Goal: Ask a question: Seek information or help from site administrators or community

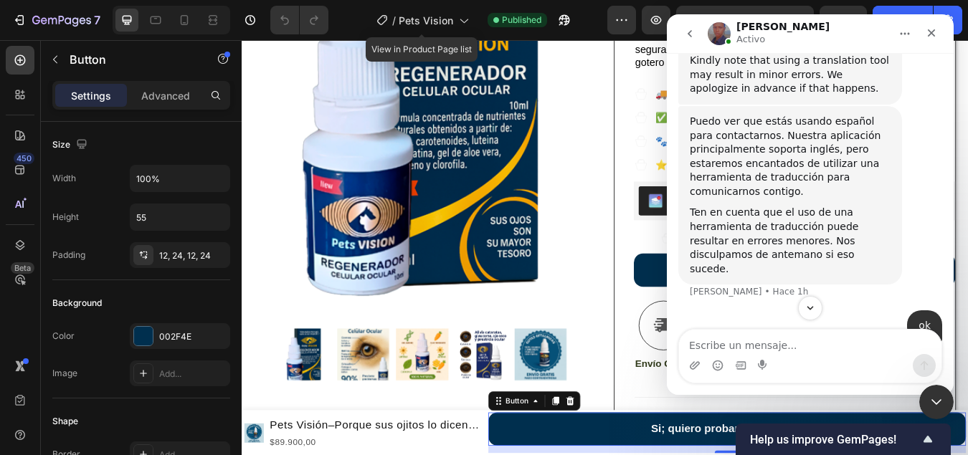
scroll to position [825, 0]
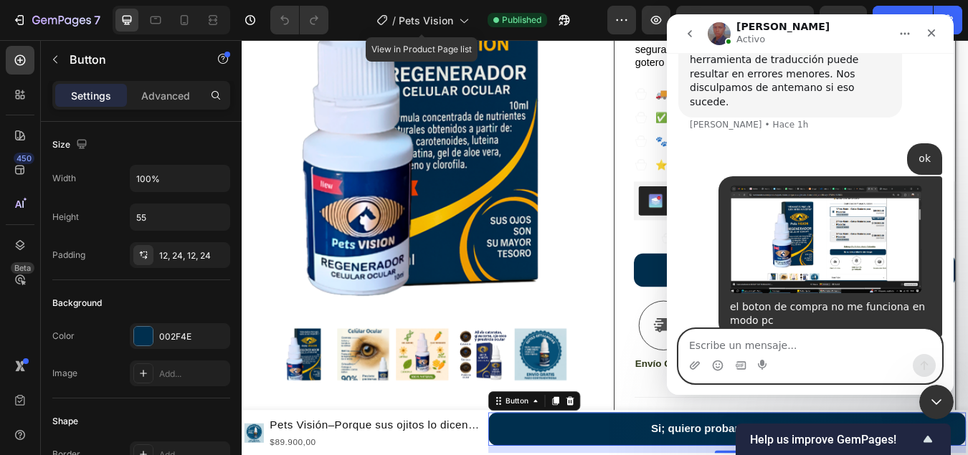
click at [805, 353] on textarea "Escribe un mensaje..." at bounding box center [810, 342] width 262 height 24
type textarea "hola"
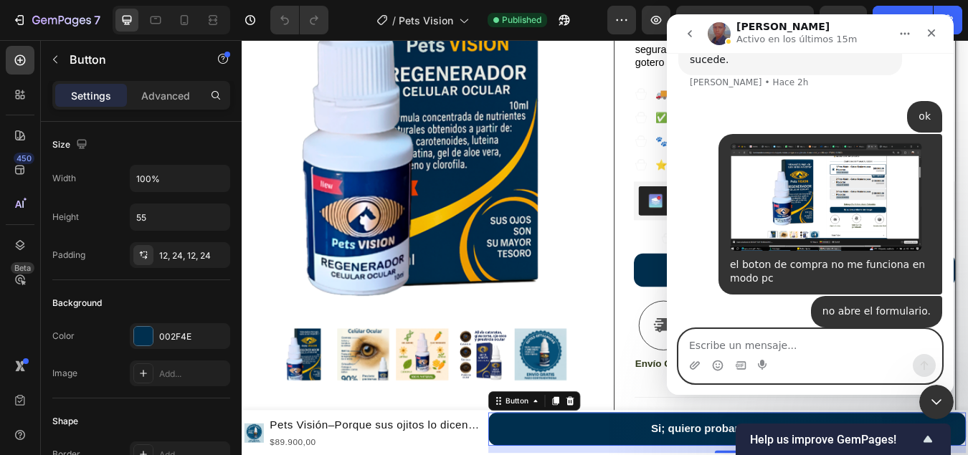
scroll to position [0, 0]
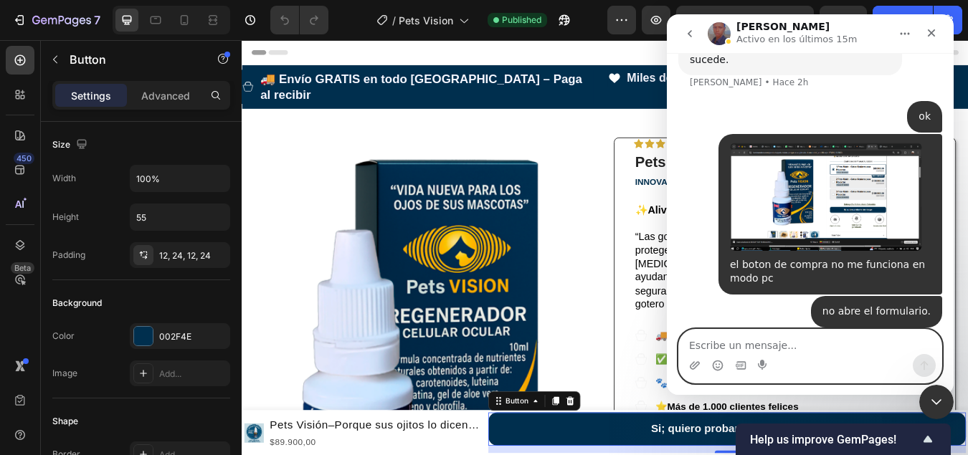
click at [757, 346] on textarea "Escribe un mensaje..." at bounding box center [810, 342] width 262 height 24
type textarea "G"
type textarea "Hola"
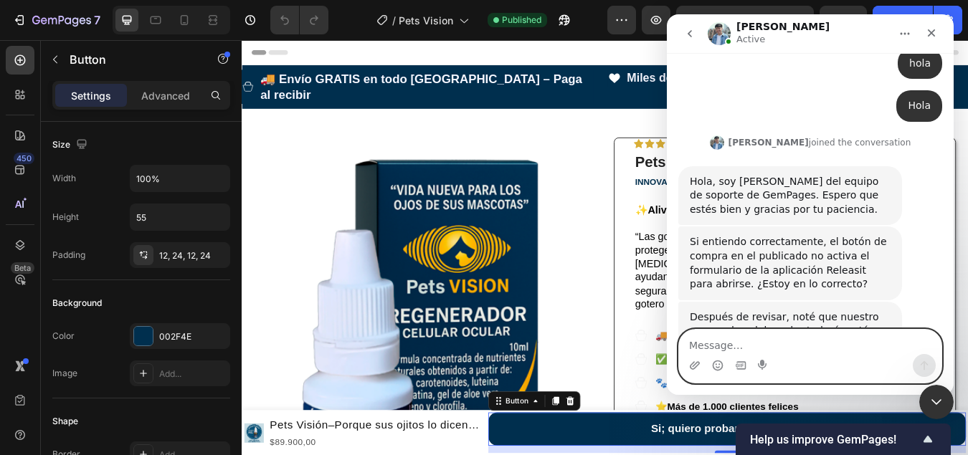
scroll to position [1333, 0]
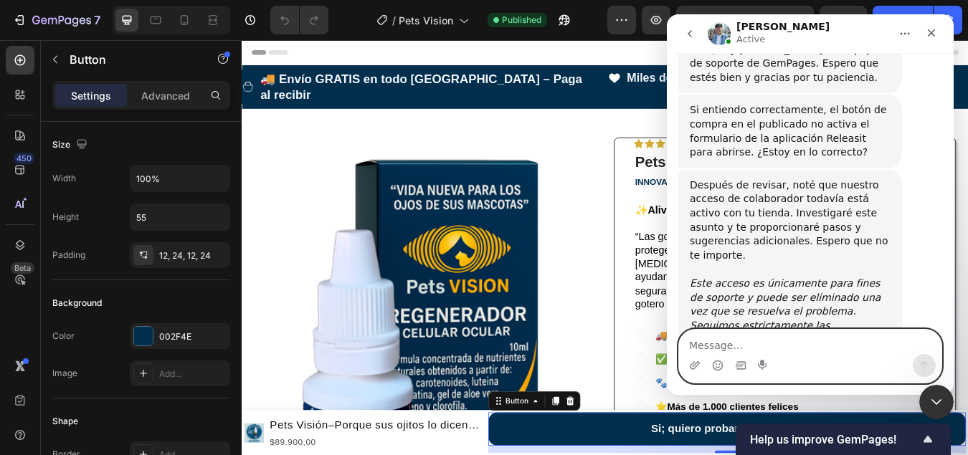
click at [739, 340] on textarea "Message…" at bounding box center [810, 342] width 262 height 24
click at [736, 335] on textarea "Message…" at bounding box center [810, 342] width 262 height 24
type textarea "pero solo esta fallando en el pc"
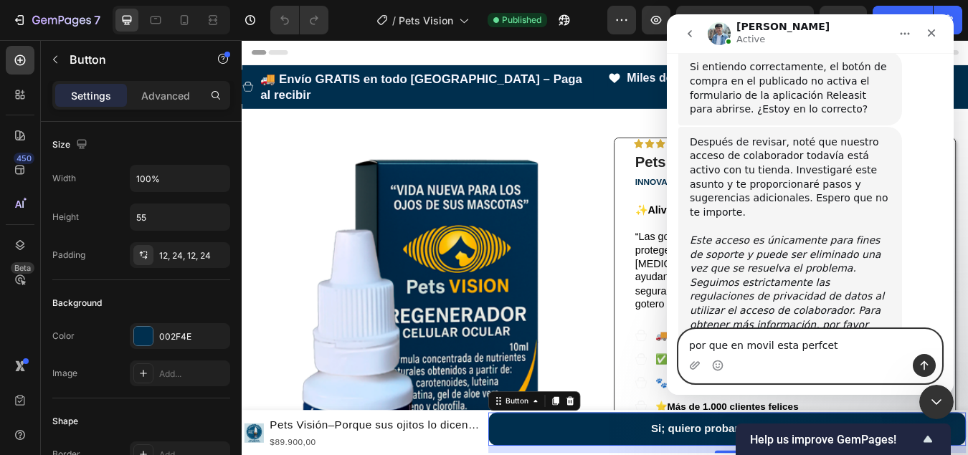
type textarea "por que en movil esta perfceto"
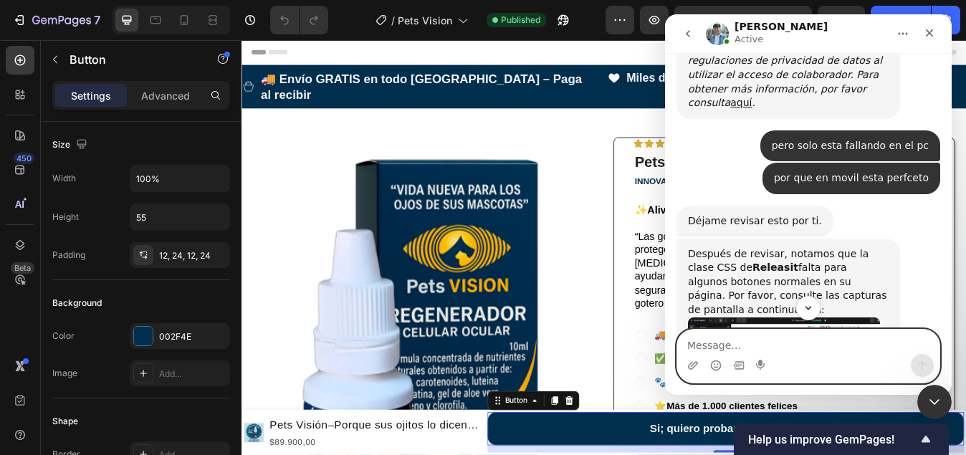
scroll to position [1683, 0]
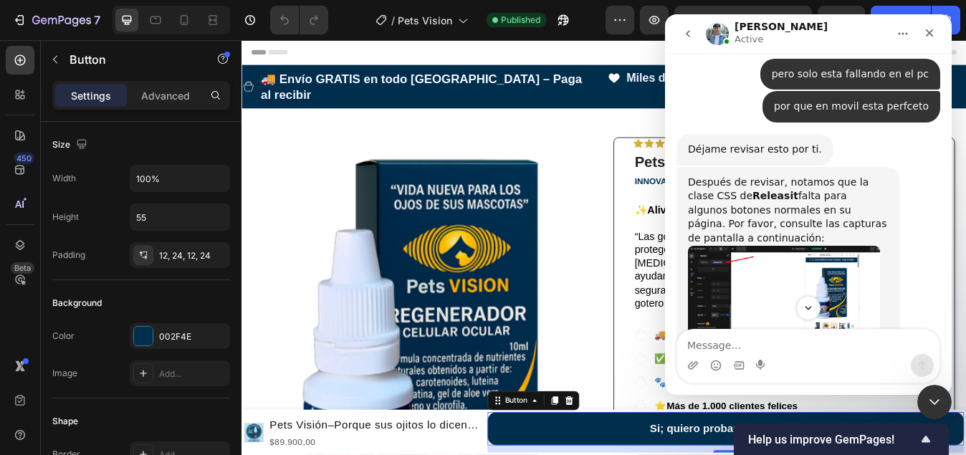
click at [784, 246] on img "Liam dice…" at bounding box center [784, 304] width 192 height 116
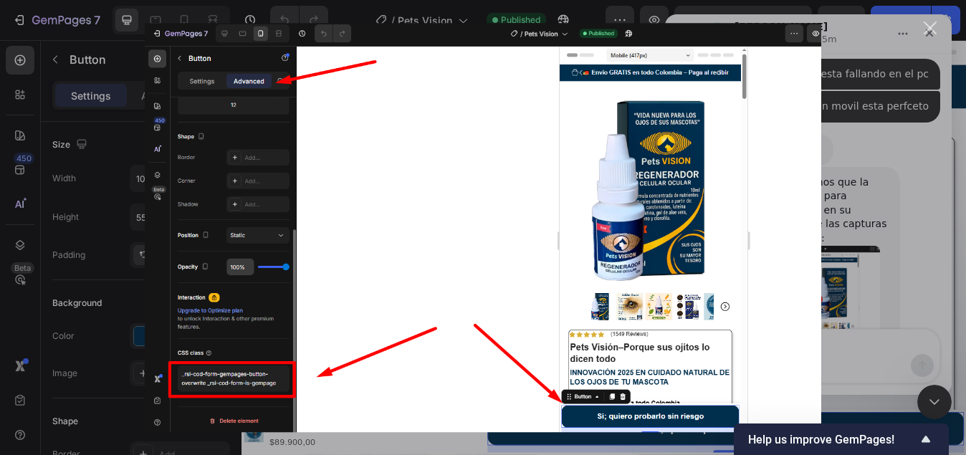
click at [931, 27] on div "Cerrar" at bounding box center [931, 29] width 14 height 14
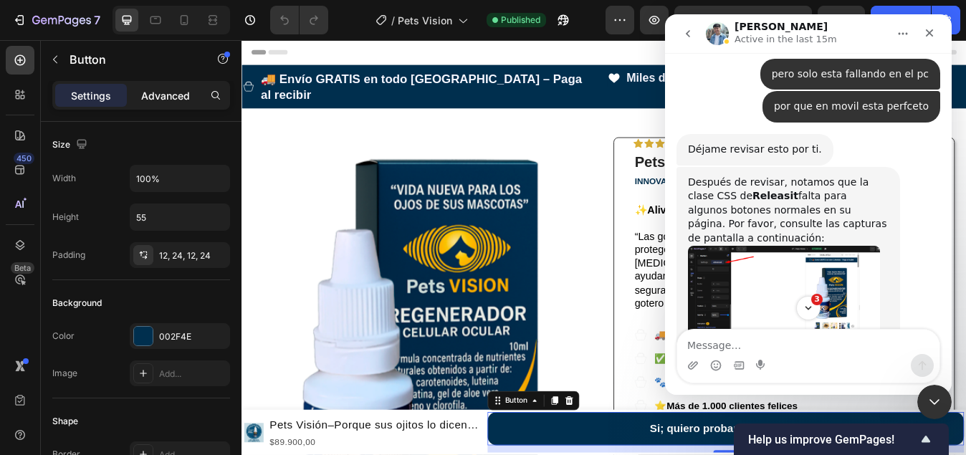
click at [171, 96] on p "Advanced" at bounding box center [165, 95] width 49 height 15
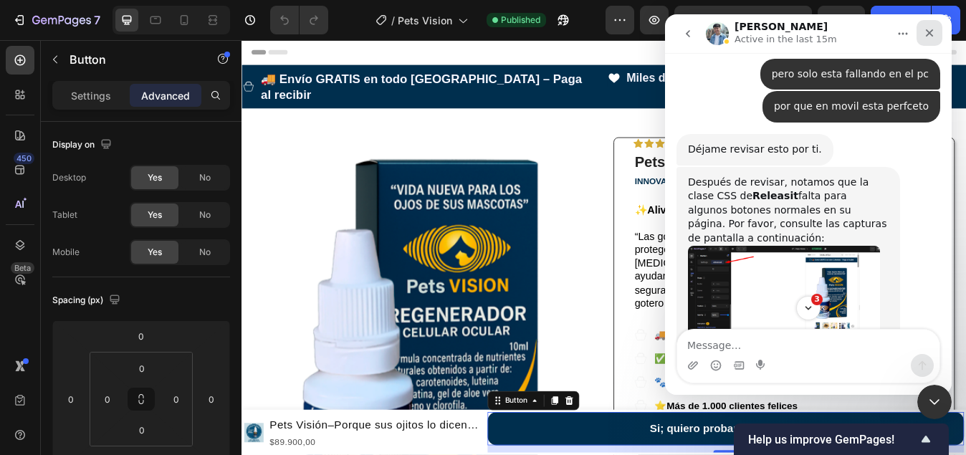
click at [930, 32] on icon "Cerrar" at bounding box center [930, 33] width 8 height 8
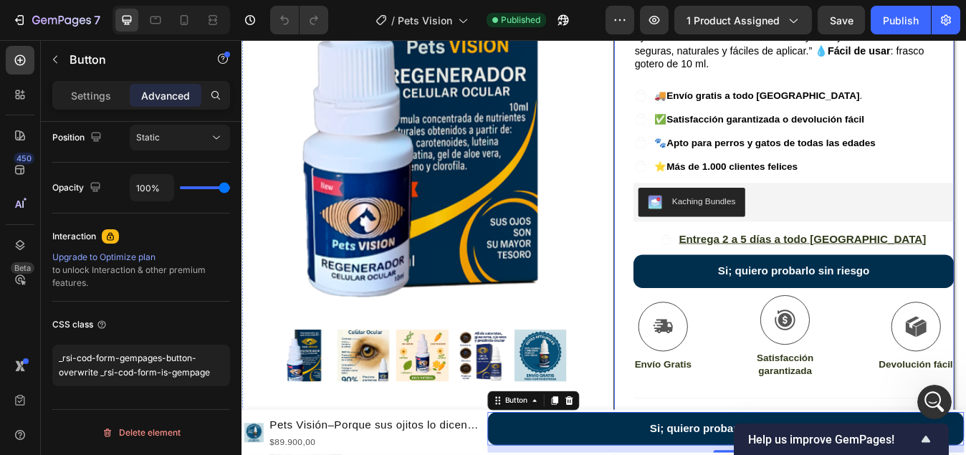
scroll to position [287, 0]
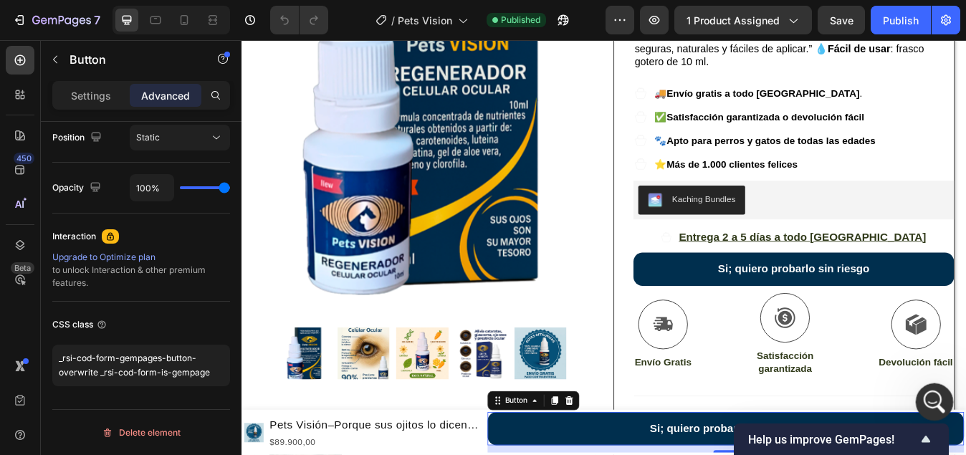
click at [928, 391] on icon "Abrir Intercom Messenger" at bounding box center [933, 401] width 24 height 24
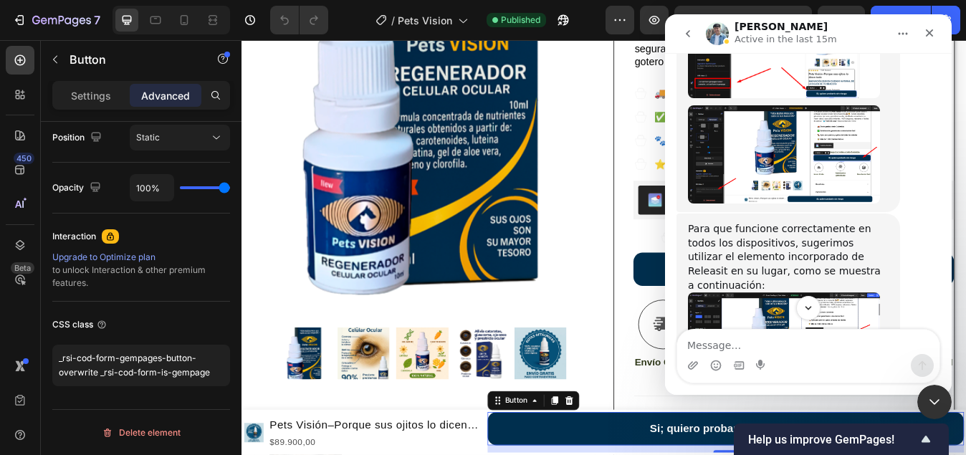
scroll to position [1976, 0]
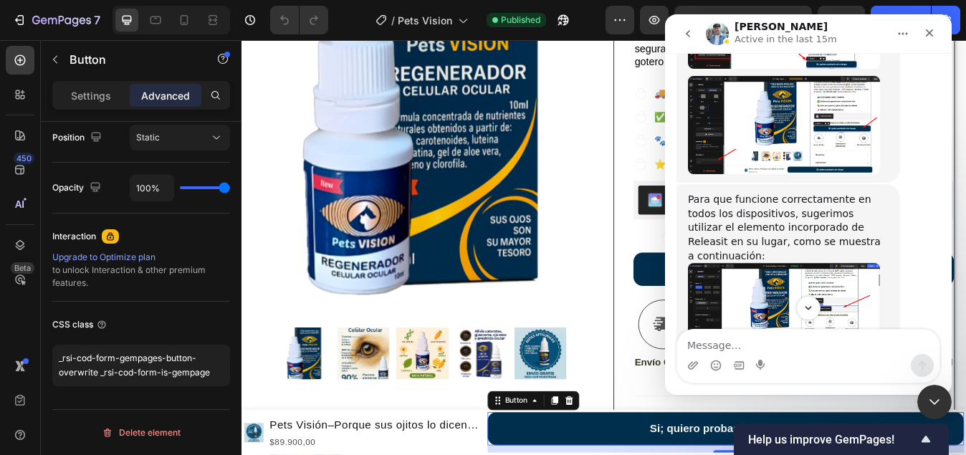
click at [826, 263] on img "Liam dice…" at bounding box center [784, 309] width 192 height 92
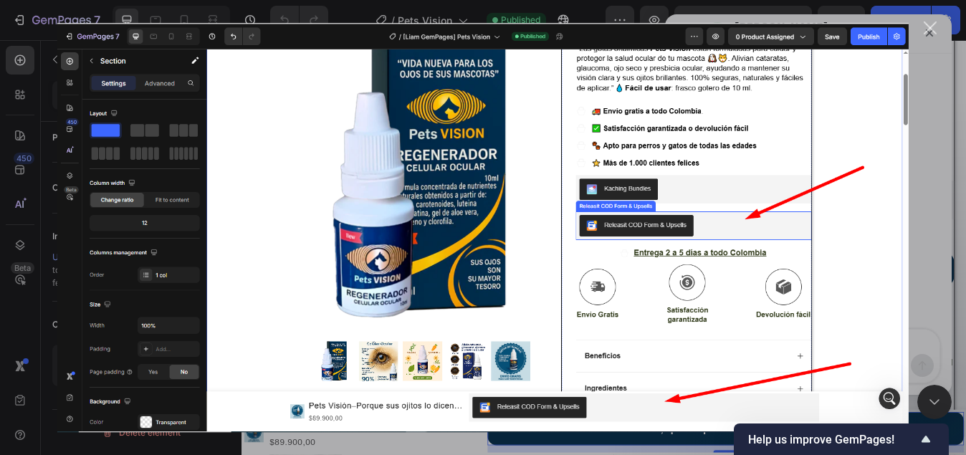
click at [928, 33] on div "Cerrar" at bounding box center [931, 29] width 14 height 14
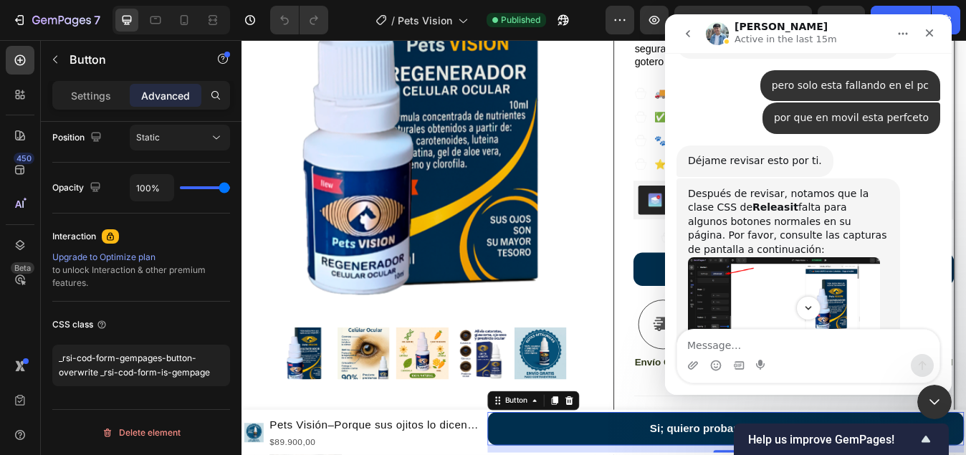
scroll to position [1690, 0]
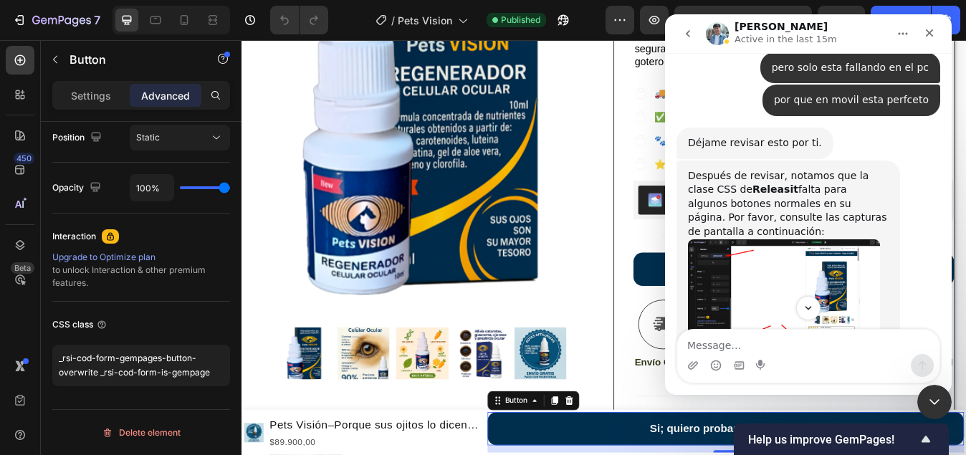
click at [806, 239] on img "Liam dice…" at bounding box center [784, 297] width 192 height 116
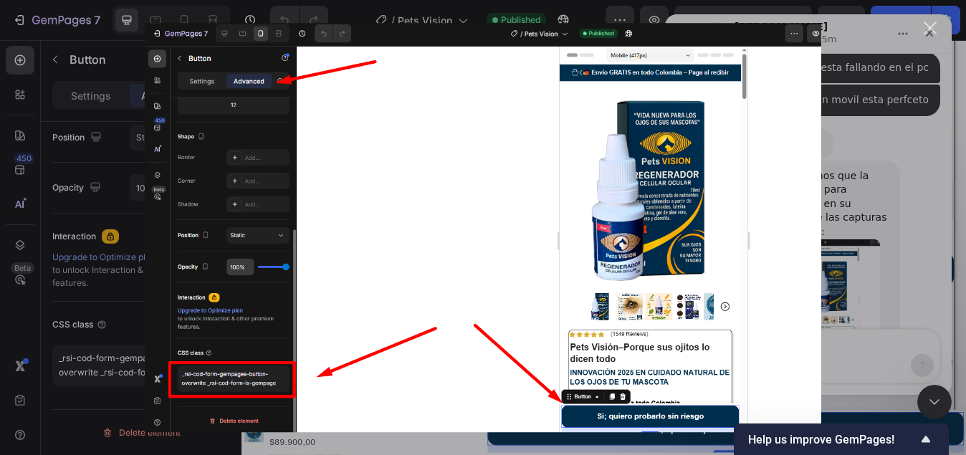
click at [893, 54] on div "Intercom Messenger" at bounding box center [483, 227] width 966 height 455
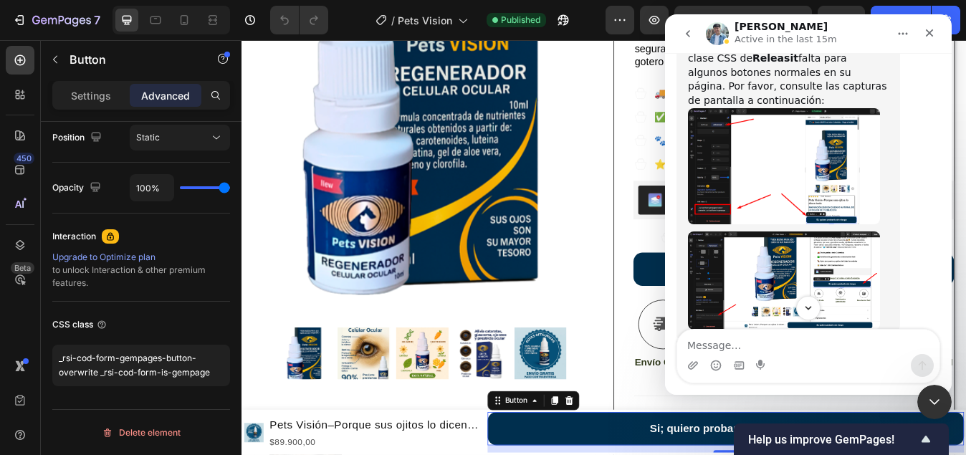
scroll to position [1833, 0]
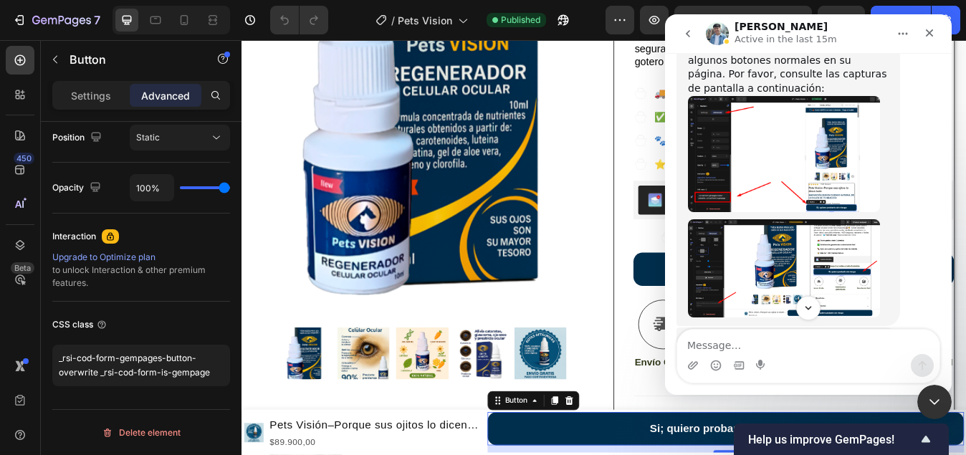
click at [789, 219] on img "Liam dice…" at bounding box center [784, 268] width 192 height 98
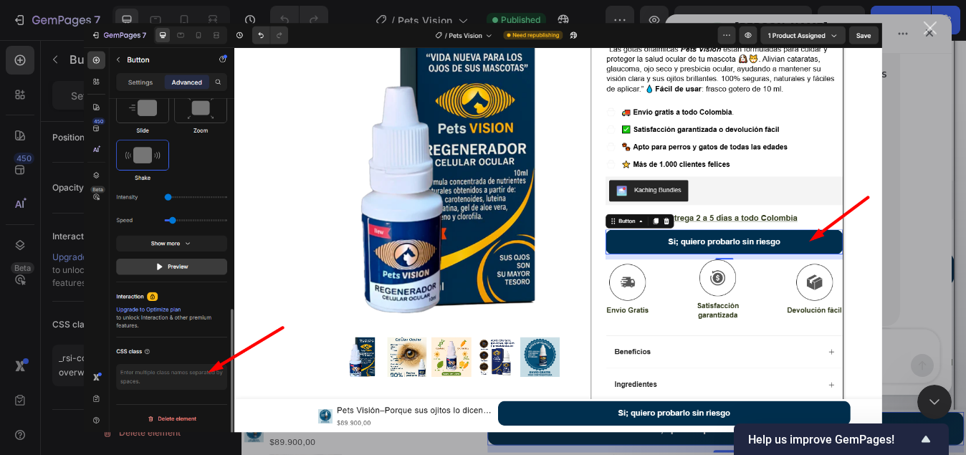
click at [909, 181] on div "Intercom Messenger" at bounding box center [483, 227] width 966 height 455
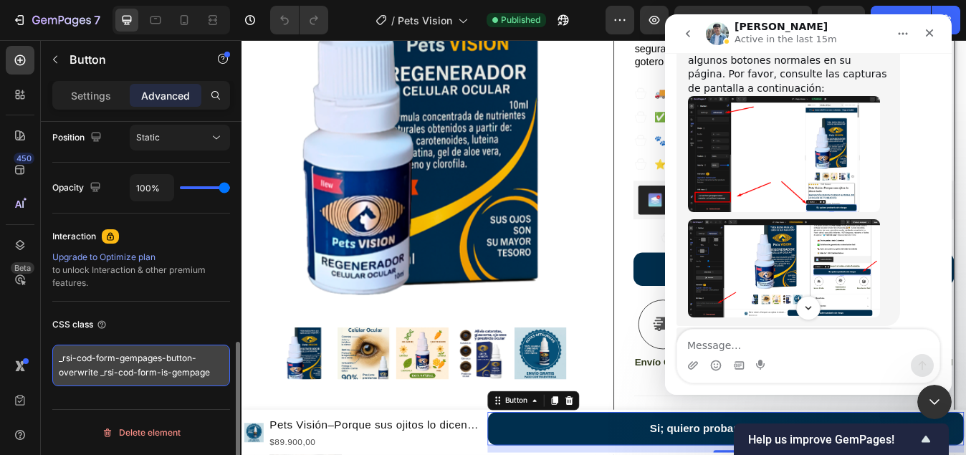
click at [132, 376] on textarea "_rsi-cod-form-gempages-button-overwrite _rsi-cod-form-is-gempage" at bounding box center [141, 366] width 178 height 42
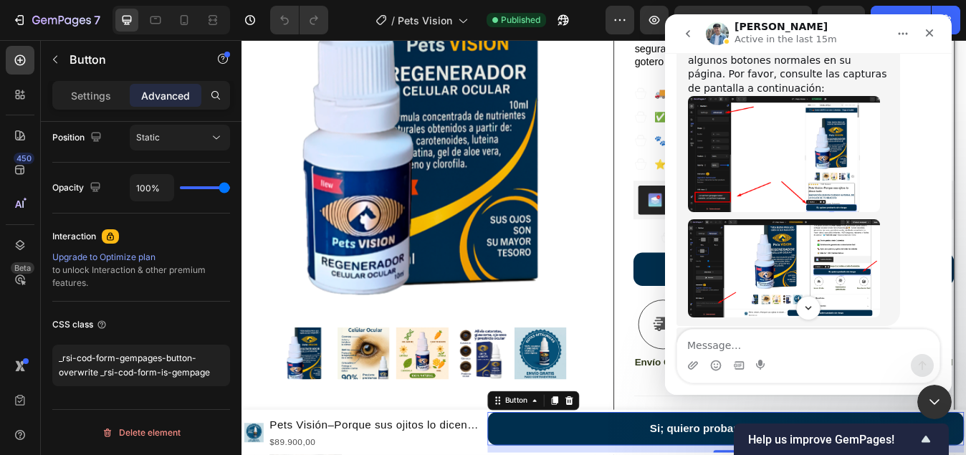
click at [791, 336] on div "Para que funcione correctamente en todos los dispositivos, sugerimos utilizar e…" at bounding box center [788, 371] width 201 height 70
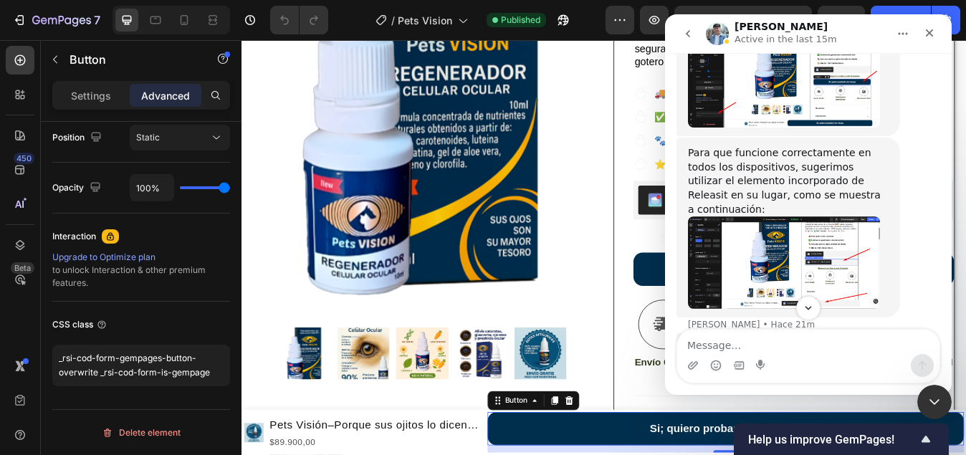
scroll to position [2048, 0]
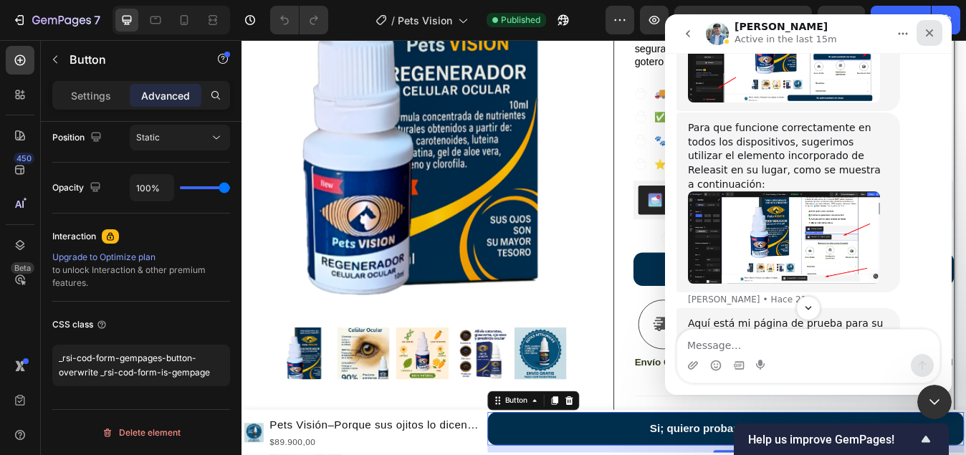
drag, startPoint x: 933, startPoint y: 33, endPoint x: 1488, endPoint y: 26, distance: 554.9
click at [933, 33] on icon "Cerrar" at bounding box center [929, 32] width 11 height 11
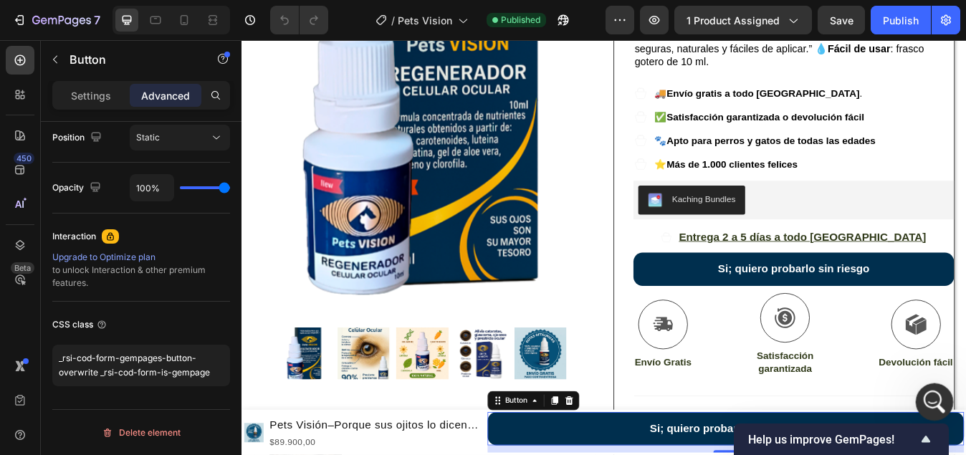
click at [940, 401] on icon "Abrir Intercom Messenger" at bounding box center [933, 401] width 24 height 24
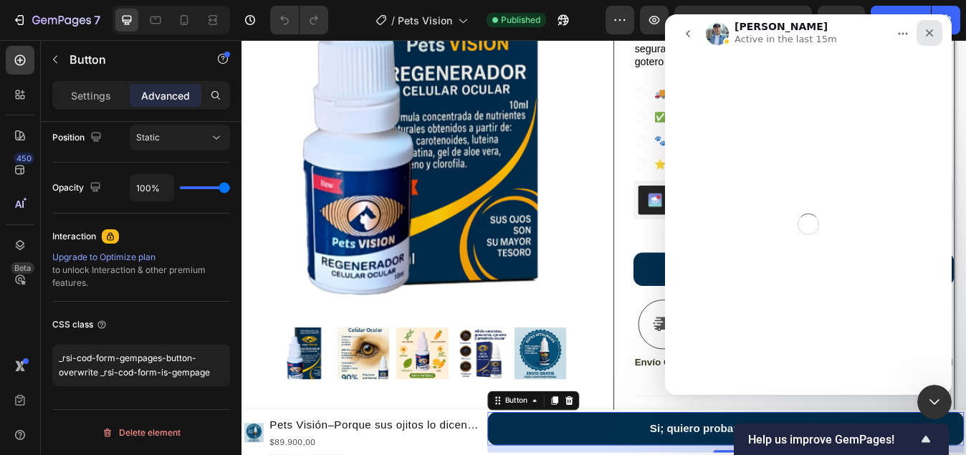
click at [929, 29] on icon "Cerrar" at bounding box center [929, 32] width 11 height 11
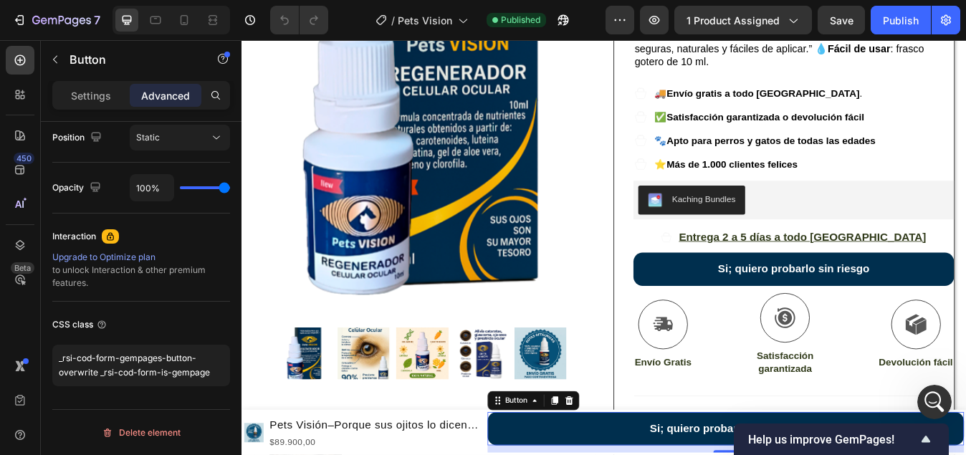
click at [649, 215] on img at bounding box center [458, 116] width 405 height 495
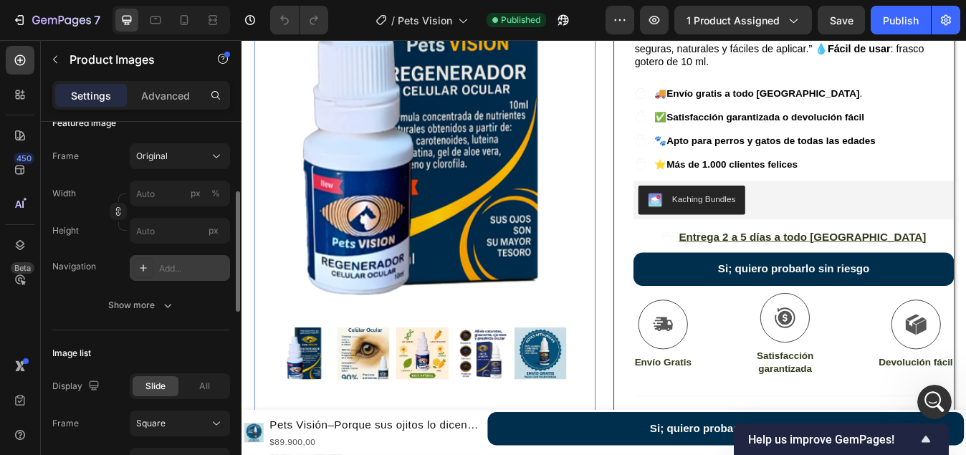
scroll to position [2335, 0]
click at [176, 92] on p "Advanced" at bounding box center [165, 95] width 49 height 15
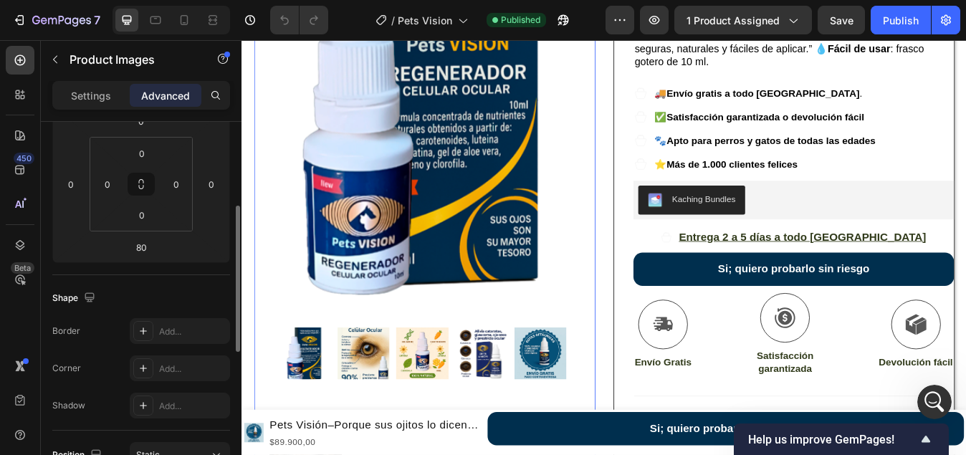
scroll to position [430, 0]
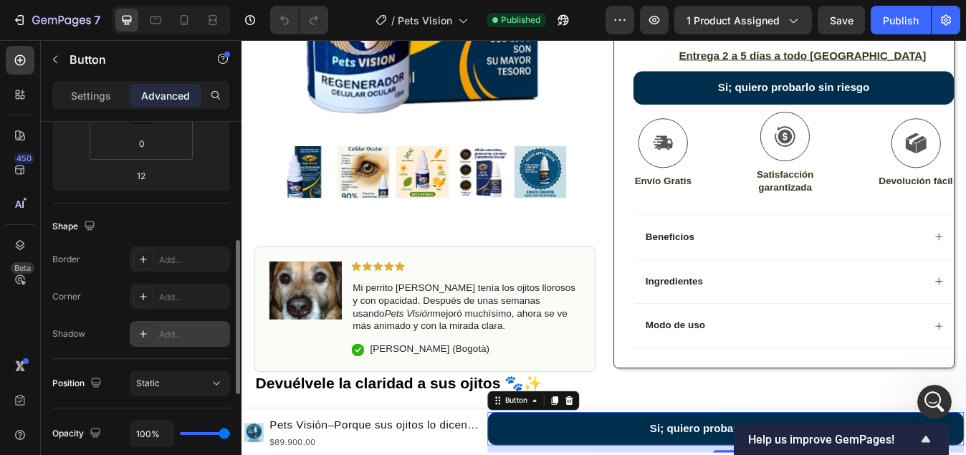
scroll to position [533, 0]
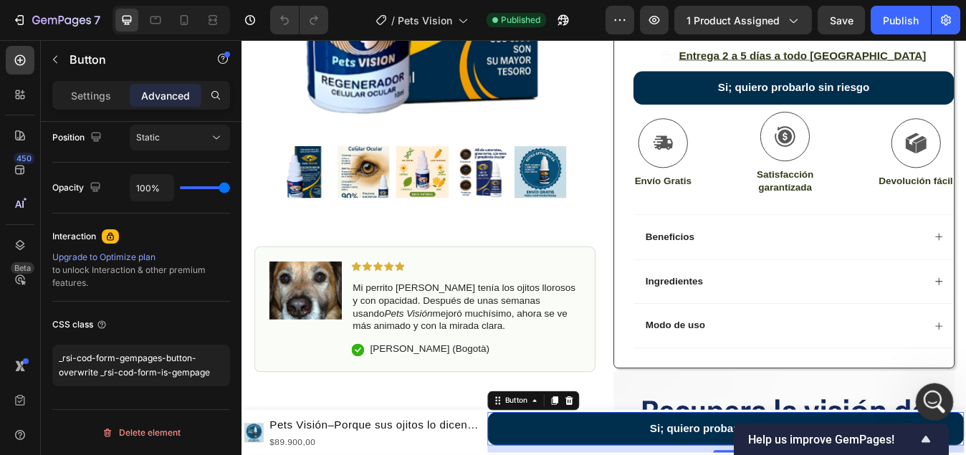
click at [940, 404] on icon "Abrir Intercom Messenger" at bounding box center [933, 401] width 24 height 24
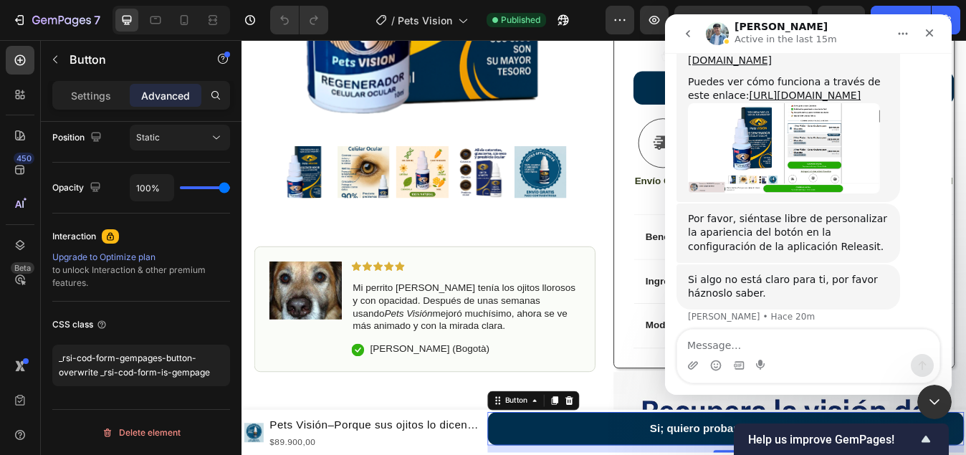
scroll to position [2335, 0]
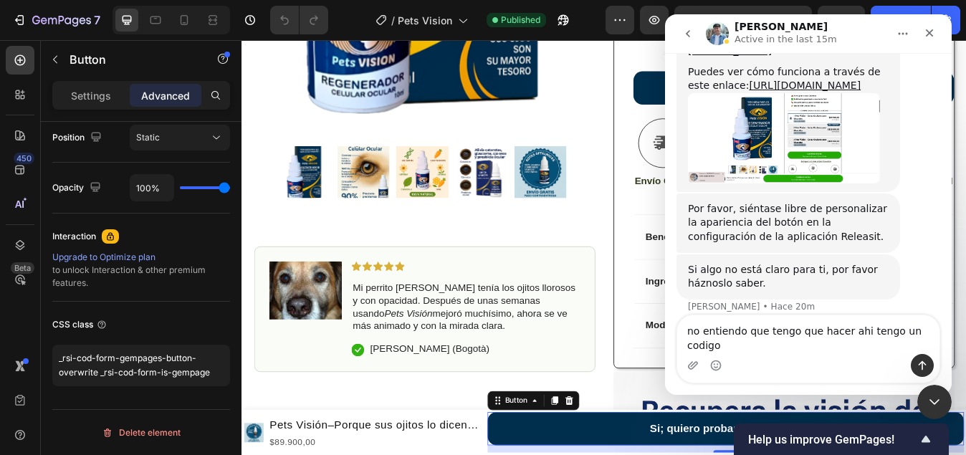
type textarea "no entiendo que tengo que hacer ahi tengo un codigo"
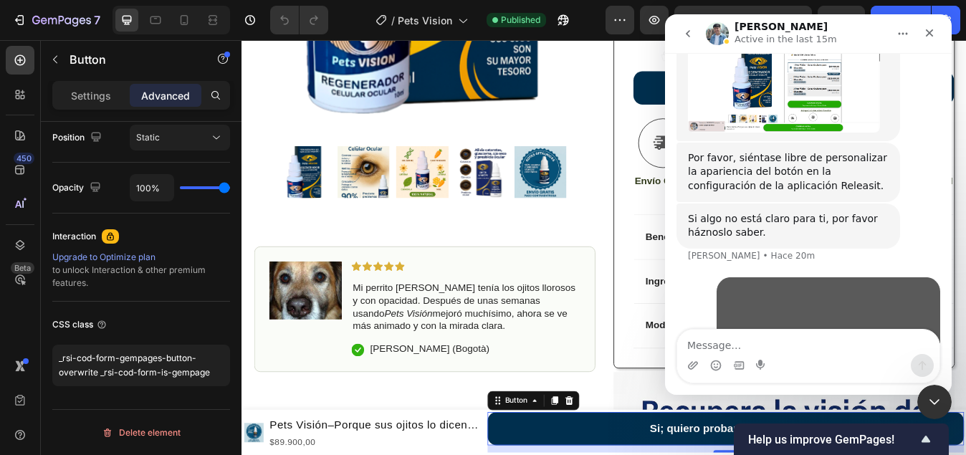
scroll to position [2507, 0]
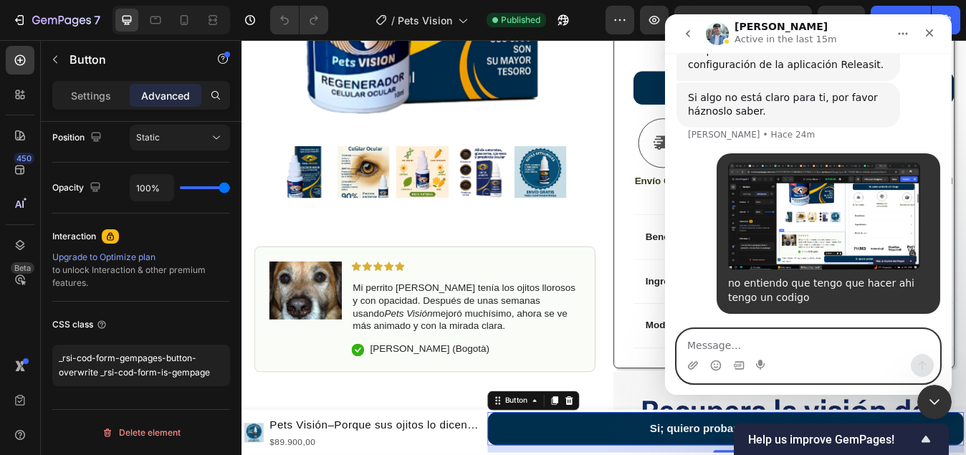
click at [741, 343] on textarea "Message…" at bounding box center [808, 342] width 262 height 24
type textarea "podrias ayudarme por favor"
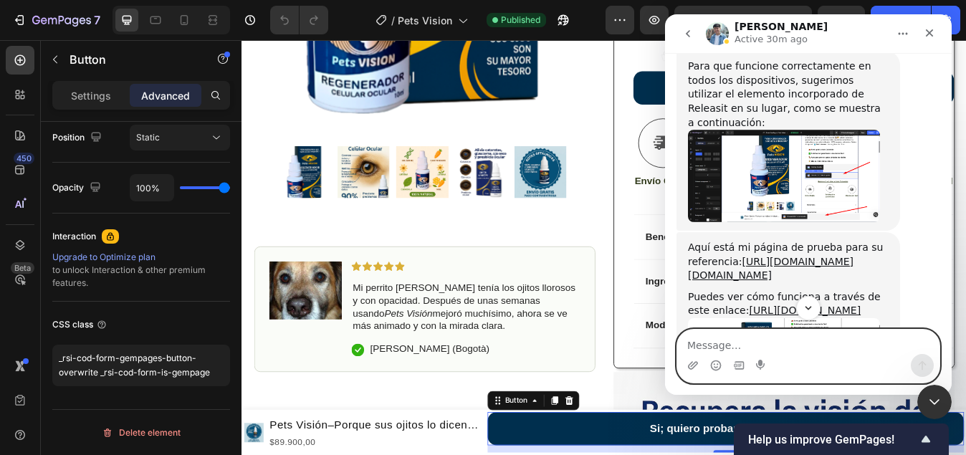
scroll to position [2181, 0]
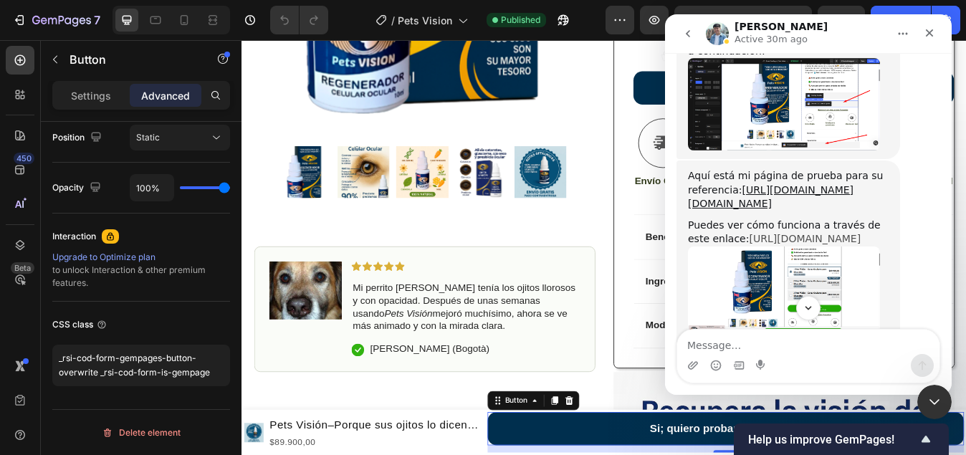
click at [763, 233] on link "[URL][DOMAIN_NAME]" at bounding box center [805, 238] width 112 height 11
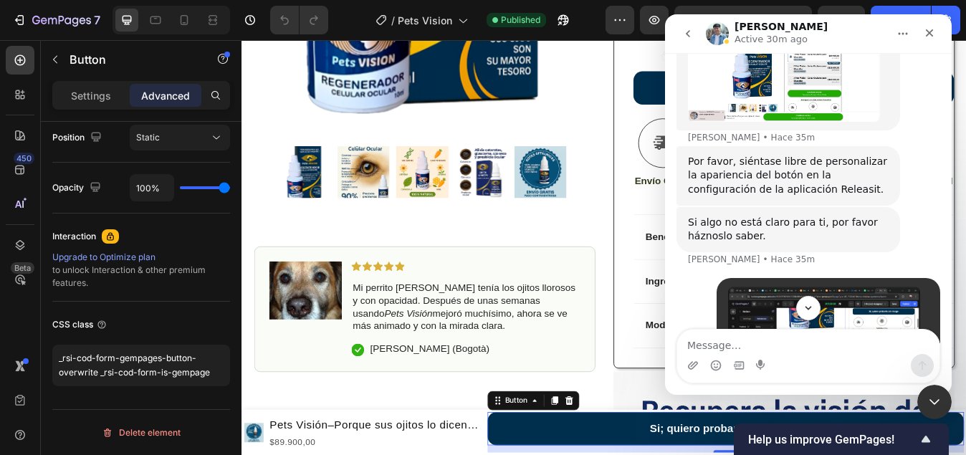
scroll to position [2554, 0]
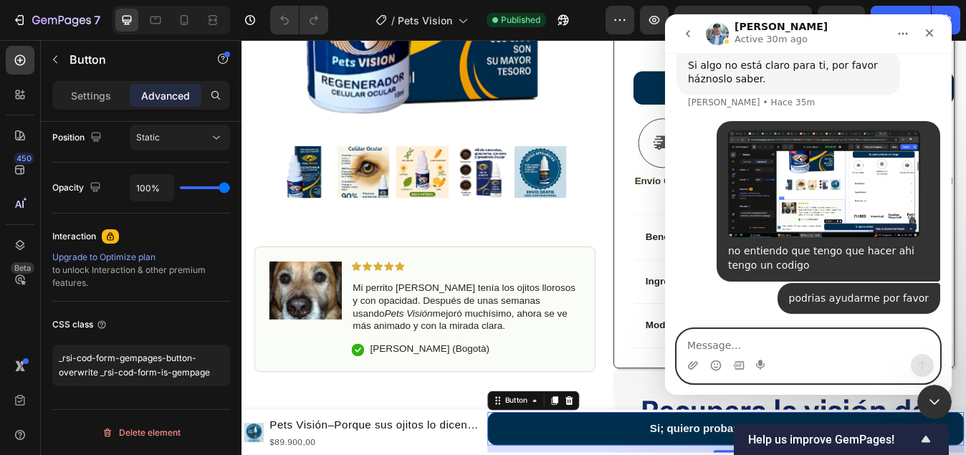
click at [728, 346] on textarea "Message…" at bounding box center [808, 342] width 262 height 24
type textarea "en la pagina de prueba me aparece otro boton"
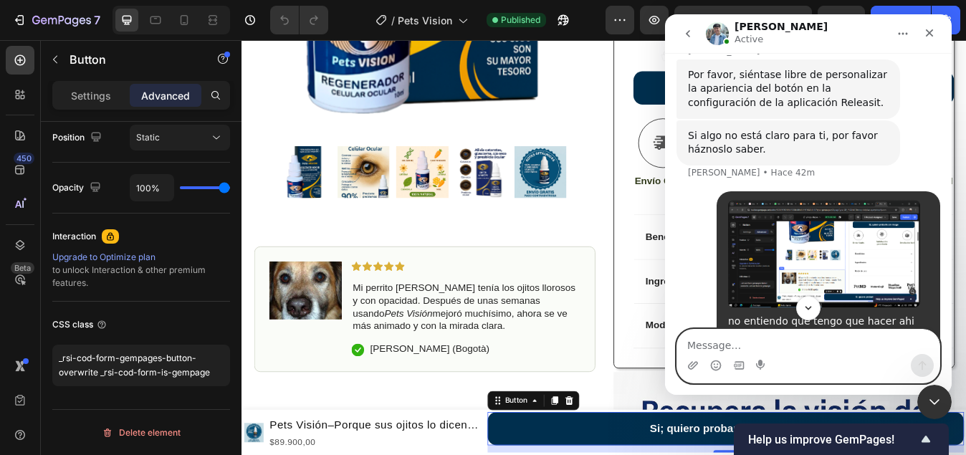
scroll to position [2601, 0]
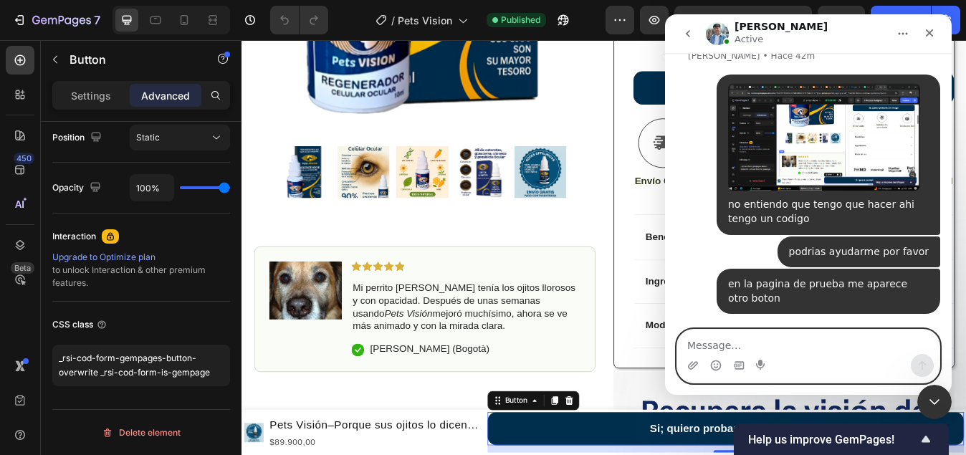
click at [762, 345] on textarea "Message…" at bounding box center [808, 342] width 262 height 24
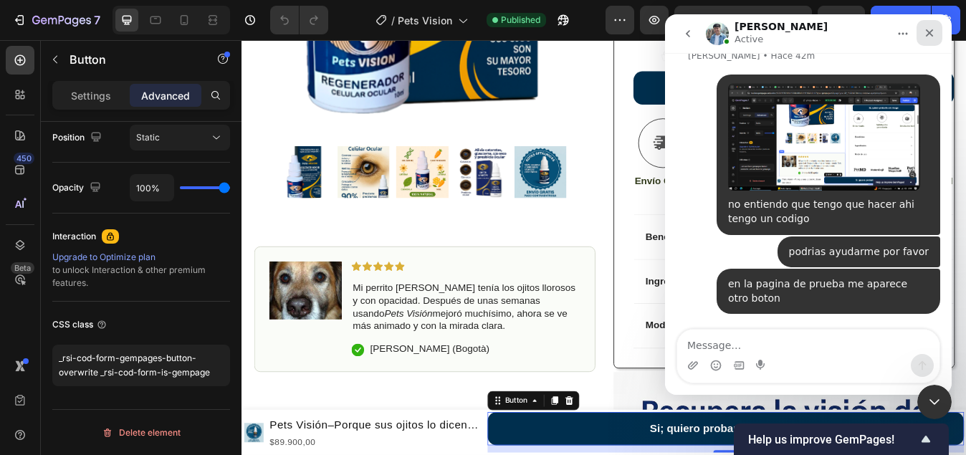
click at [931, 32] on icon "Cerrar" at bounding box center [930, 33] width 8 height 8
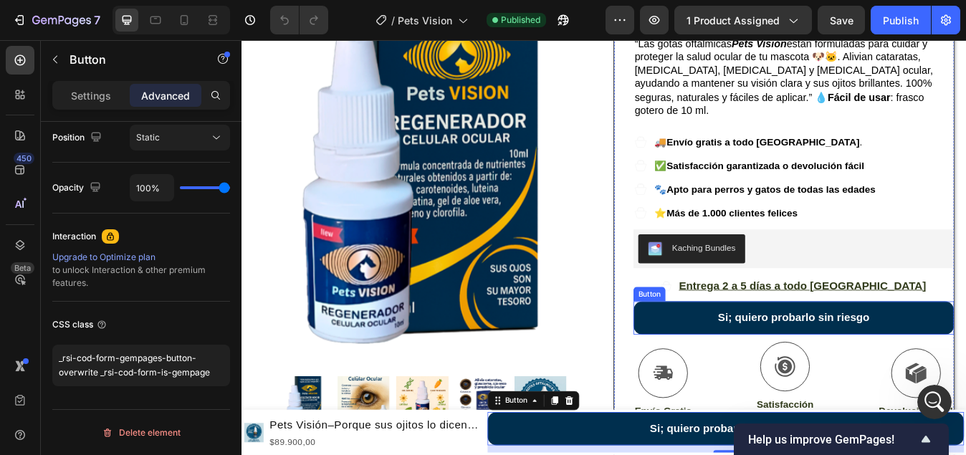
scroll to position [215, 0]
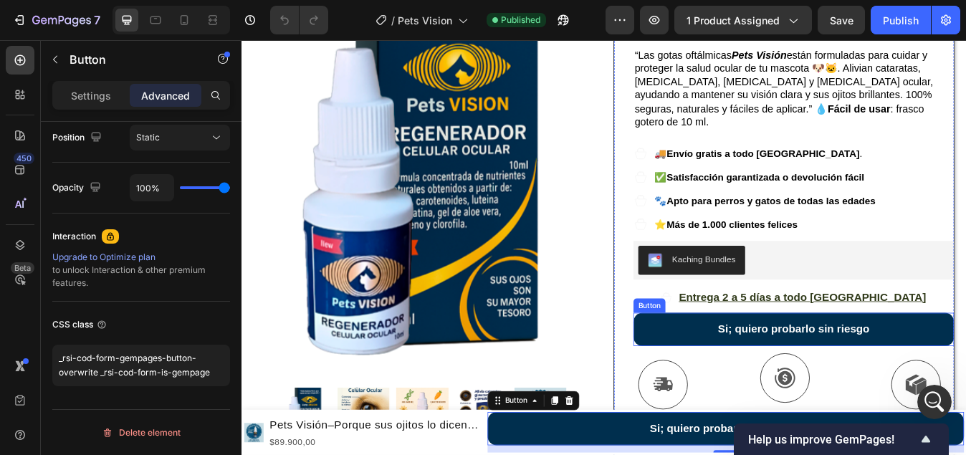
click at [781, 364] on button "Si; quiero probarlo sin riesgo" at bounding box center [896, 383] width 381 height 39
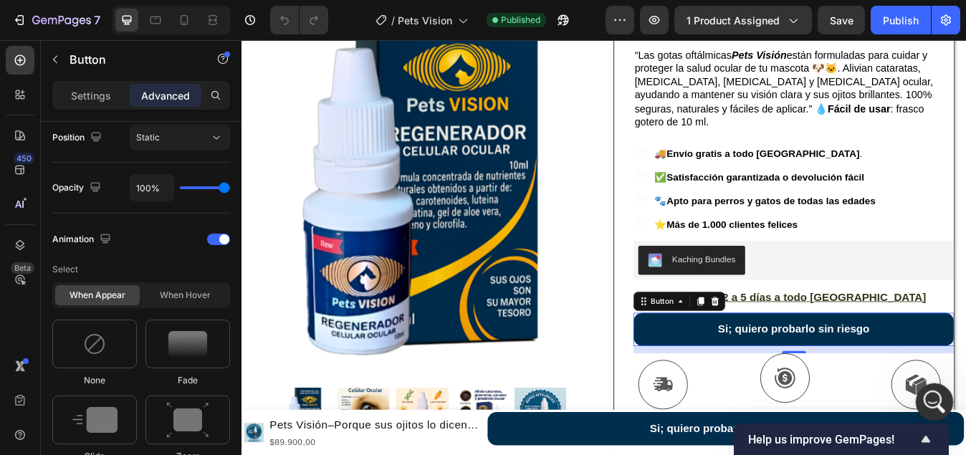
click at [933, 394] on icon "Abrir Intercom Messenger" at bounding box center [933, 401] width 24 height 24
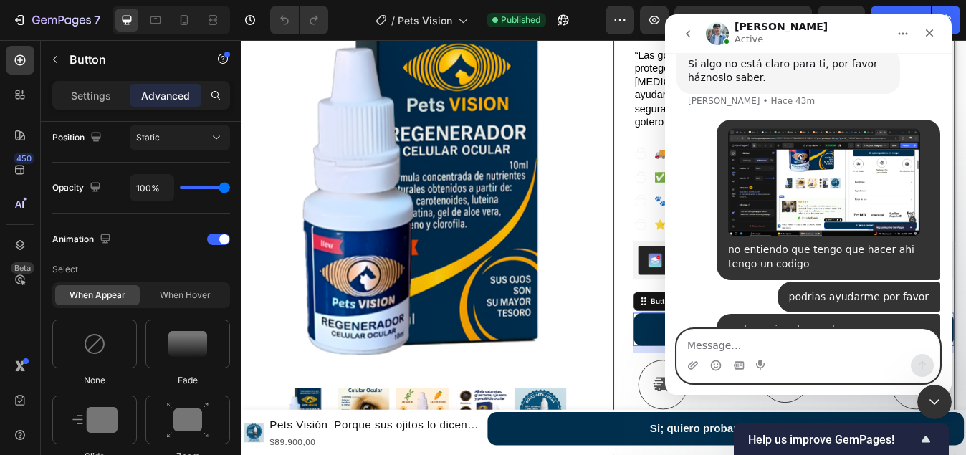
scroll to position [2586, 0]
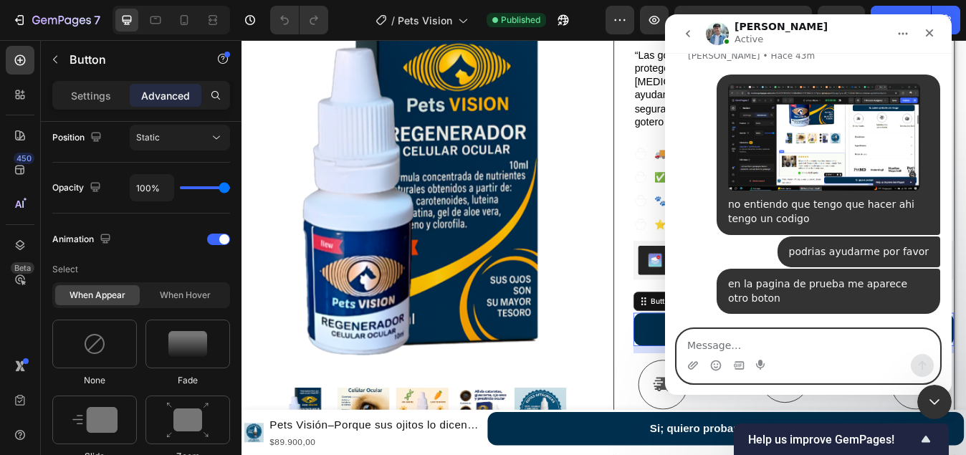
click at [790, 348] on textarea "Message…" at bounding box center [808, 342] width 262 height 24
type textarea "que debo haer no te entiendo"
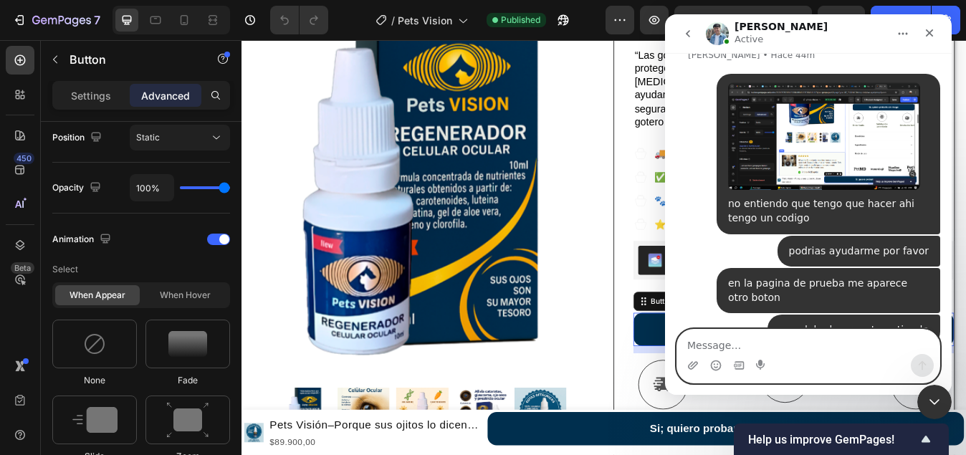
scroll to position [2619, 0]
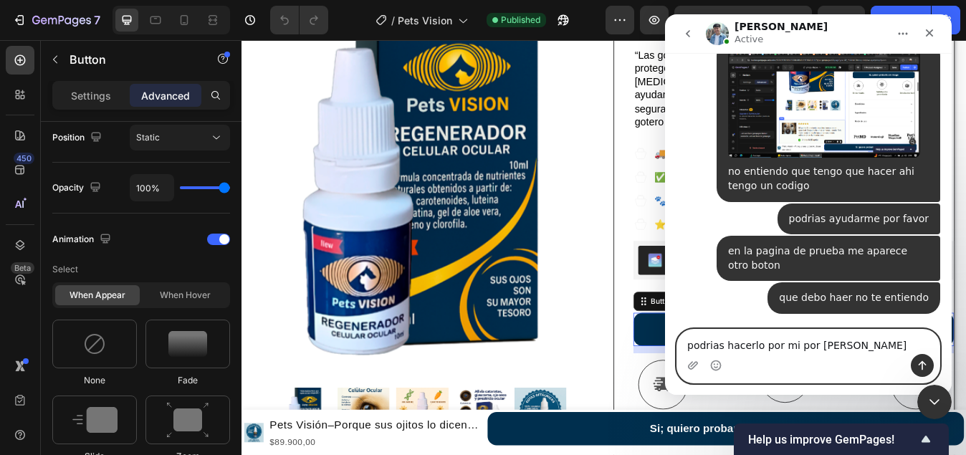
type textarea "podrias hacerlo por mi por favor"
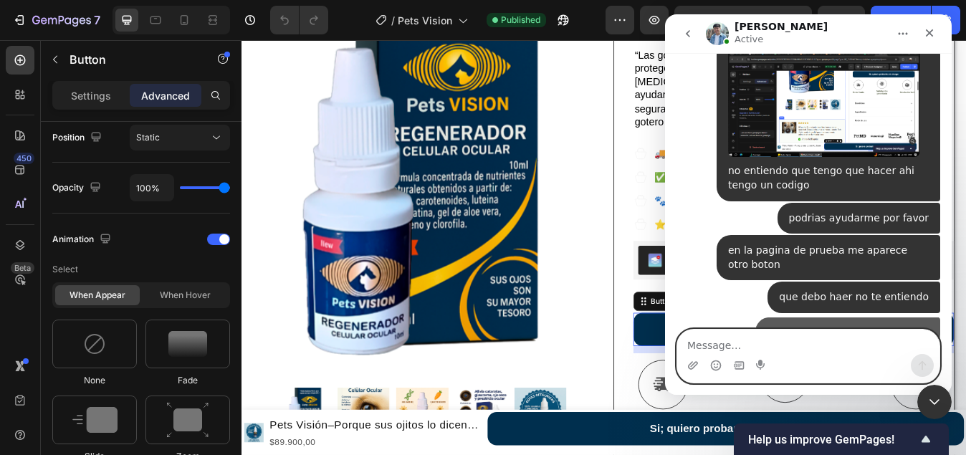
scroll to position [2652, 0]
